Goal: Task Accomplishment & Management: Complete application form

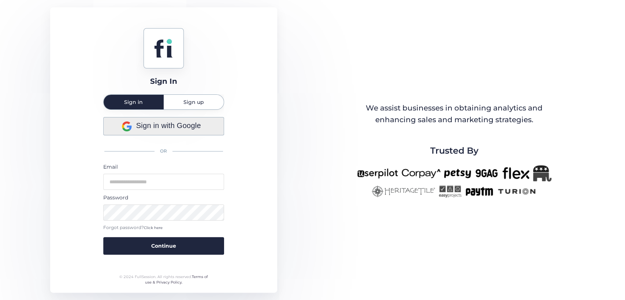
click at [187, 128] on span "Sign in with Google" at bounding box center [168, 125] width 65 height 11
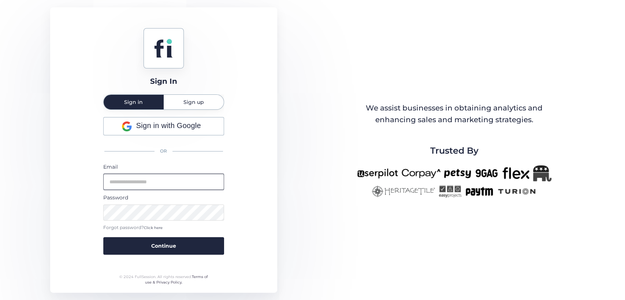
click at [161, 179] on input "email" at bounding box center [163, 182] width 121 height 16
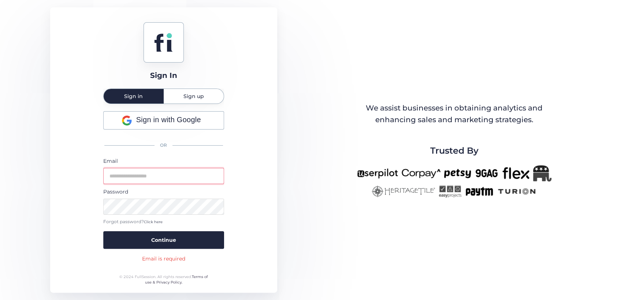
type input "**********"
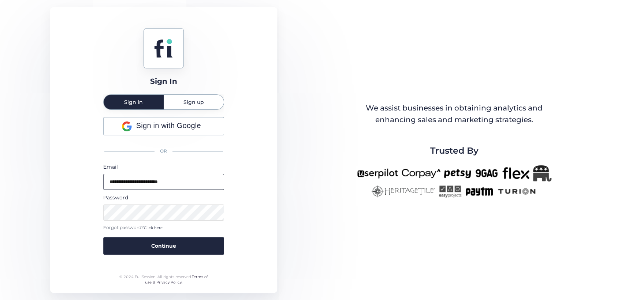
click at [103, 237] on button "Continue" at bounding box center [163, 246] width 121 height 18
